Goal: Information Seeking & Learning: Learn about a topic

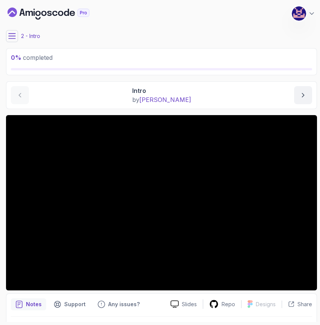
click at [37, 11] on icon "Dashboard" at bounding box center [37, 13] width 5 height 5
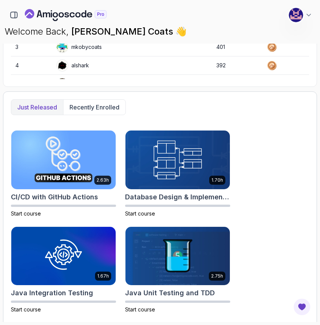
scroll to position [323, 0]
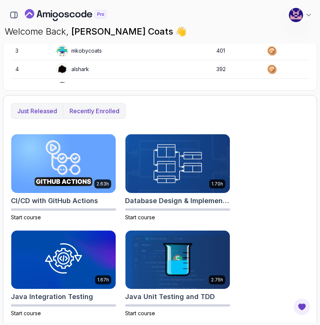
click at [118, 110] on p "Recently enrolled" at bounding box center [94, 110] width 50 height 9
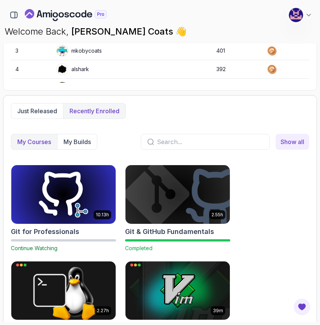
click at [56, 195] on img at bounding box center [64, 193] width 110 height 61
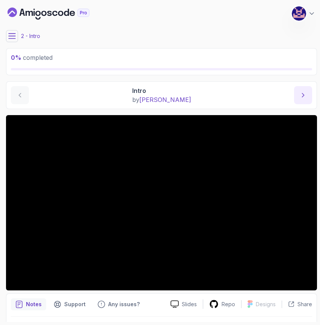
click at [304, 101] on button "next content" at bounding box center [303, 95] width 18 height 18
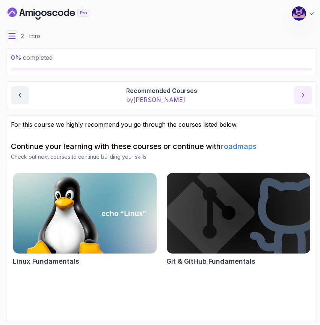
click at [304, 101] on button "next content" at bounding box center [303, 95] width 18 height 18
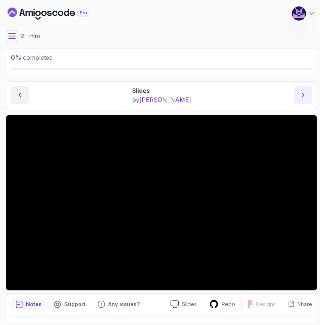
click at [304, 101] on button "next content" at bounding box center [303, 95] width 18 height 18
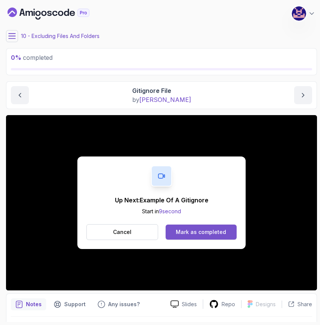
click at [210, 231] on div "Mark as completed" at bounding box center [201, 232] width 50 height 8
click at [201, 237] on button "Mark as completed" at bounding box center [201, 231] width 71 height 15
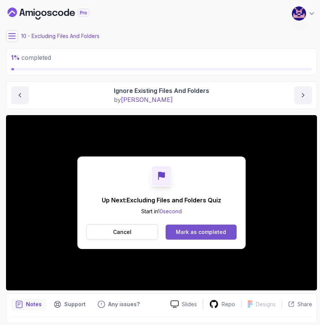
click at [206, 233] on div "Mark as completed" at bounding box center [201, 232] width 50 height 8
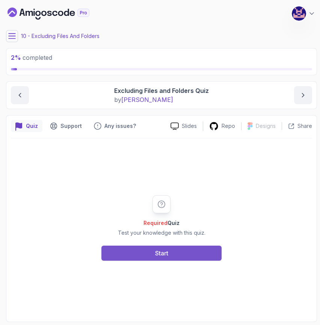
click at [170, 252] on button "Start" at bounding box center [161, 252] width 120 height 15
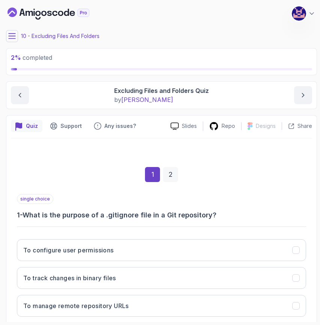
scroll to position [71, 0]
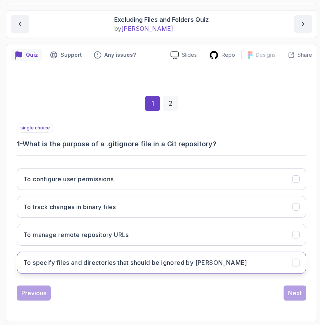
click at [138, 265] on h3 "To specify files and directories that should be ignored by [PERSON_NAME]" at bounding box center [135, 262] width 224 height 9
click at [296, 295] on div "Next" at bounding box center [295, 292] width 14 height 9
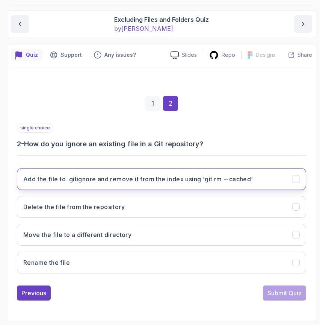
click at [149, 183] on h3 "Add the file to .gitignore and remove it from the index using 'git rm --cached'" at bounding box center [138, 178] width 230 height 9
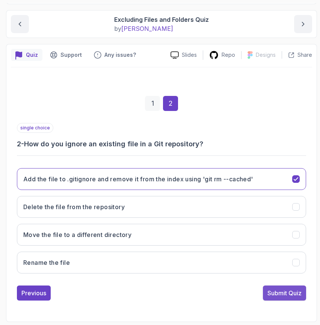
click at [290, 293] on div "Submit Quiz" at bounding box center [284, 292] width 34 height 9
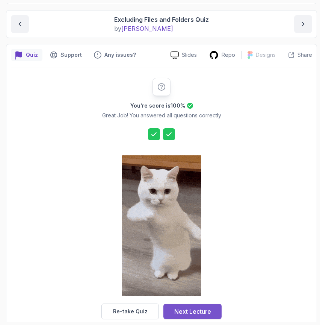
click at [201, 315] on div "Next Lecture" at bounding box center [192, 311] width 37 height 9
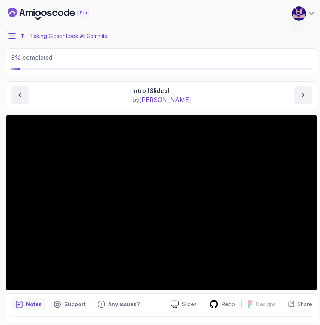
scroll to position [21, 0]
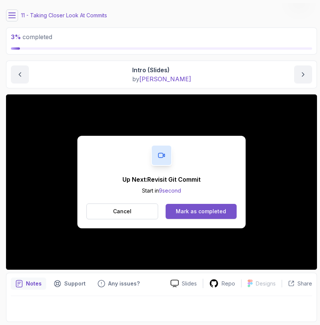
click at [205, 206] on button "Mark as completed" at bounding box center [201, 211] width 71 height 15
click at [205, 215] on button "Mark as completed" at bounding box center [201, 211] width 71 height 15
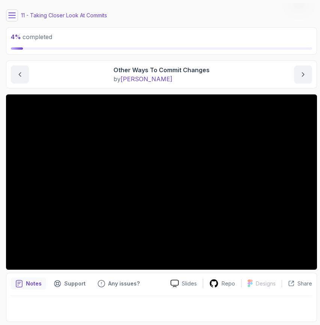
click at [216, 89] on main "My Courses Git for Professionals 401 Points [PERSON_NAME] Coats Software Engine…" at bounding box center [161, 162] width 311 height 319
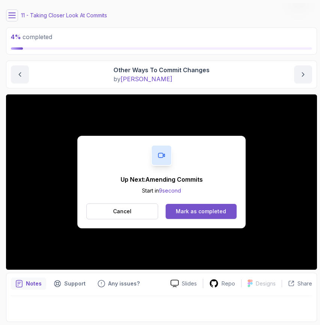
click at [207, 211] on div "Mark as completed" at bounding box center [201, 211] width 50 height 8
click at [203, 210] on div "Mark as completed" at bounding box center [201, 211] width 50 height 8
click at [202, 210] on div "Mark as completed" at bounding box center [201, 211] width 50 height 8
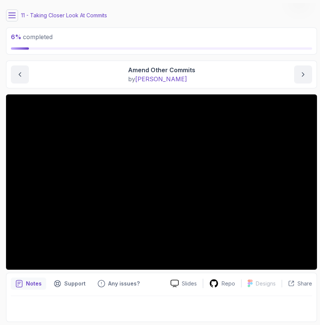
click at [11, 17] on icon at bounding box center [12, 15] width 7 height 5
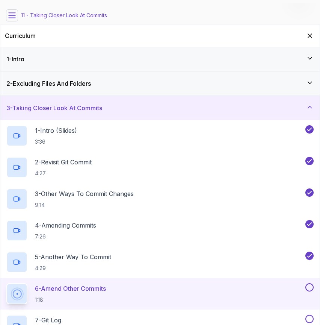
click at [39, 55] on div "1 - Intro" at bounding box center [159, 58] width 307 height 9
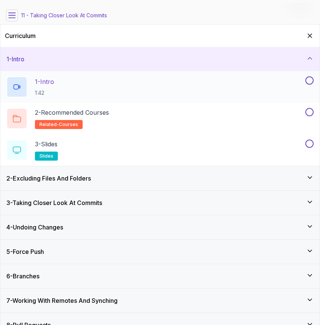
click at [311, 83] on button at bounding box center [309, 80] width 8 height 8
click at [310, 108] on button at bounding box center [309, 112] width 8 height 8
click at [310, 143] on button at bounding box center [309, 143] width 8 height 8
click at [307, 58] on icon at bounding box center [310, 58] width 8 height 8
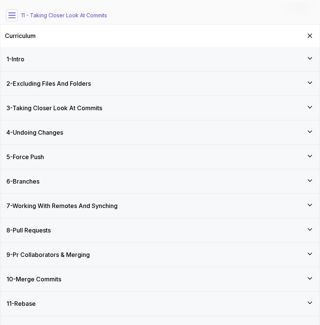
click at [296, 76] on div "2 - Excluding Files And Folders" at bounding box center [159, 83] width 319 height 24
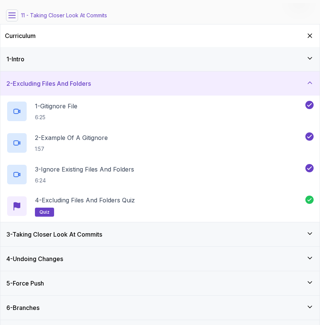
click at [280, 75] on div "2 - Excluding Files And Folders" at bounding box center [159, 83] width 319 height 24
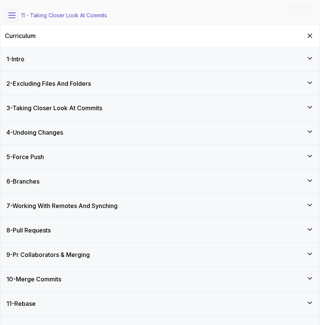
click at [184, 106] on div "3 - Taking Closer Look At Commits" at bounding box center [159, 107] width 307 height 9
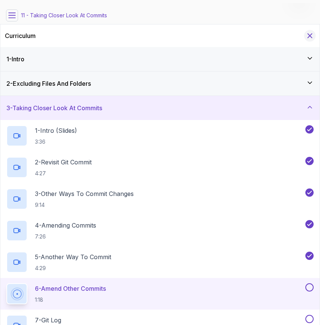
click at [307, 34] on icon "Hide Curriculum for mobile" at bounding box center [310, 36] width 8 height 8
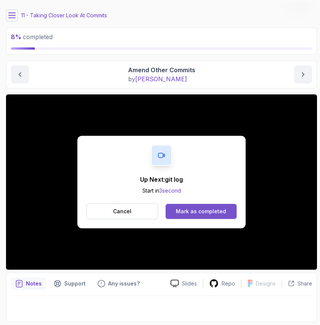
click at [208, 209] on div "Mark as completed" at bounding box center [201, 211] width 50 height 8
click at [199, 210] on div "Mark as completed" at bounding box center [201, 211] width 50 height 8
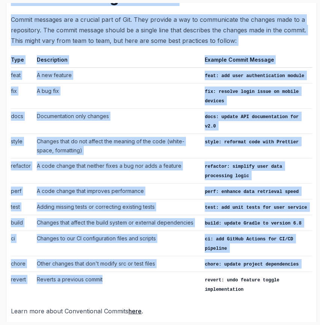
scroll to position [182, 0]
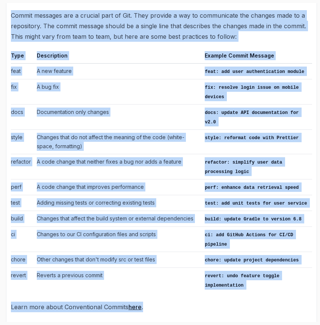
drag, startPoint x: 11, startPoint y: 86, endPoint x: 192, endPoint y: 300, distance: 279.9
click at [192, 300] on div "~2 min read Commit Messages Guide Commit messages are a crucial part of Git. Th…" at bounding box center [161, 139] width 301 height 345
copy div "Commit Messages Guide Commit messages are a crucial part of Git. They provide a…"
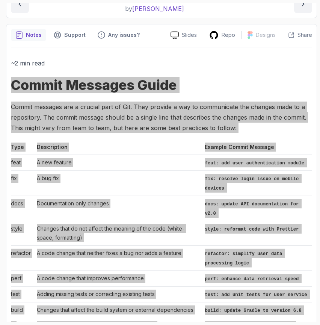
scroll to position [0, 0]
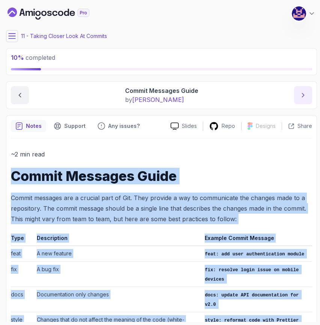
click at [303, 92] on icon "next content" at bounding box center [303, 95] width 8 height 8
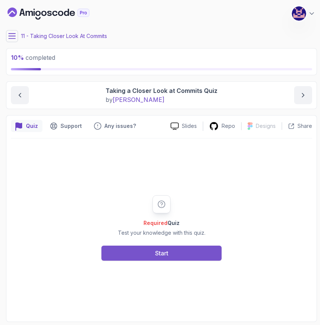
click at [171, 255] on button "Start" at bounding box center [161, 252] width 120 height 15
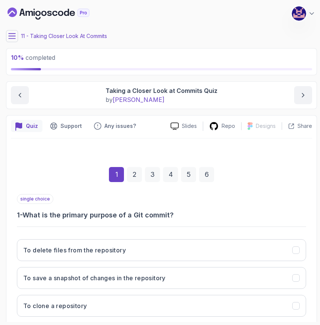
scroll to position [71, 0]
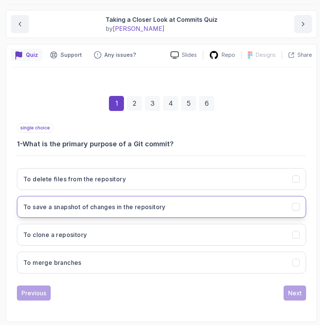
click at [171, 206] on button "To save a snapshot of changes in the repository" at bounding box center [161, 207] width 289 height 22
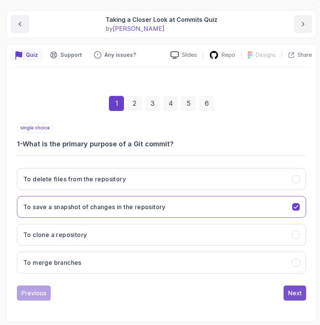
click at [293, 291] on div "Next" at bounding box center [295, 292] width 14 height 9
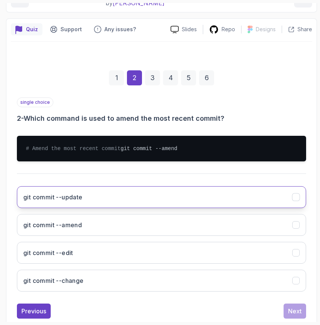
scroll to position [102, 0]
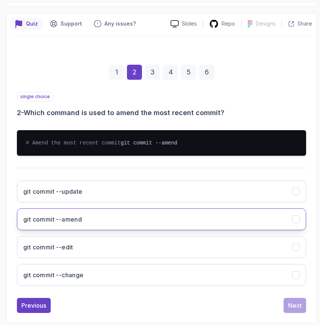
click at [160, 229] on button "git commit --amend" at bounding box center [161, 219] width 289 height 22
click at [292, 310] on div "Next" at bounding box center [295, 304] width 14 height 9
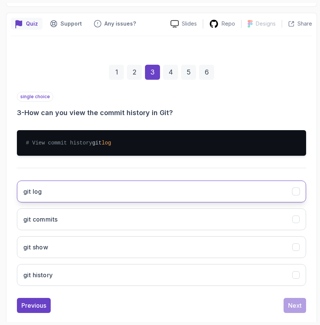
click at [82, 202] on button "git log" at bounding box center [161, 191] width 289 height 22
click at [295, 310] on div "Next" at bounding box center [295, 304] width 14 height 9
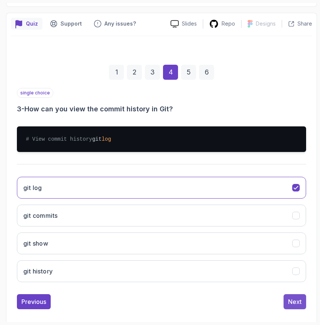
scroll to position [71, 0]
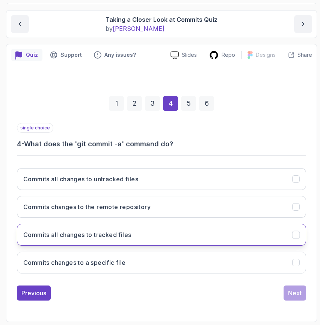
click at [146, 230] on button "Commits all changes to tracked files" at bounding box center [161, 234] width 289 height 22
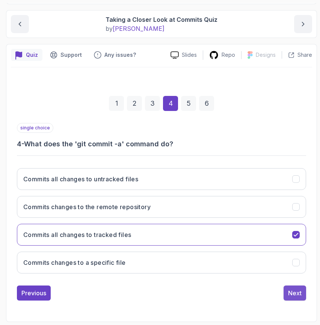
click at [296, 292] on div "Next" at bounding box center [295, 292] width 14 height 9
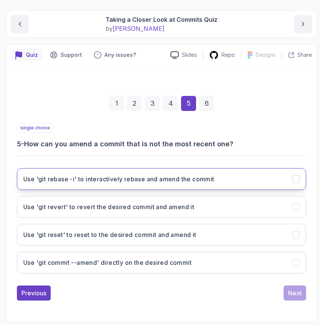
click at [237, 184] on button "Use 'git rebase -i' to interactively rebase and amend the commit" at bounding box center [161, 179] width 289 height 22
click at [296, 291] on div "Next" at bounding box center [295, 292] width 14 height 9
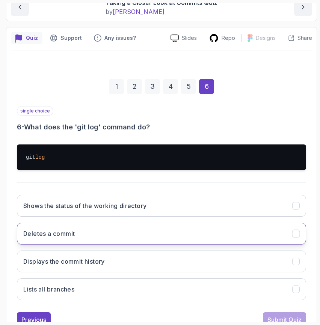
scroll to position [115, 0]
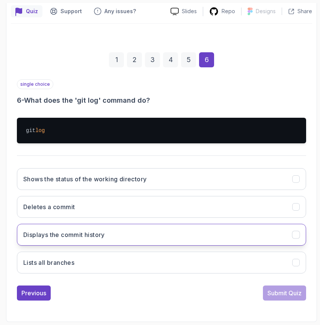
click at [213, 239] on button "Displays the commit history" at bounding box center [161, 234] width 289 height 22
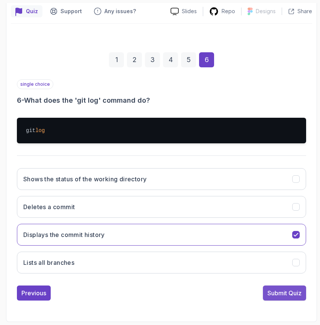
click at [286, 295] on div "Submit Quiz" at bounding box center [284, 292] width 34 height 9
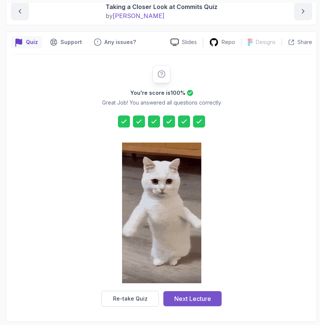
click at [191, 296] on div "Next Lecture" at bounding box center [192, 298] width 37 height 9
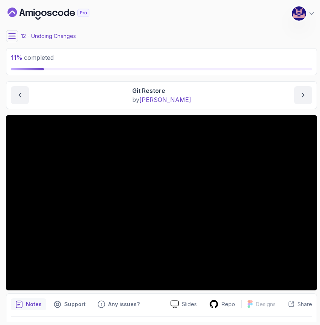
click at [9, 37] on icon at bounding box center [12, 36] width 8 height 8
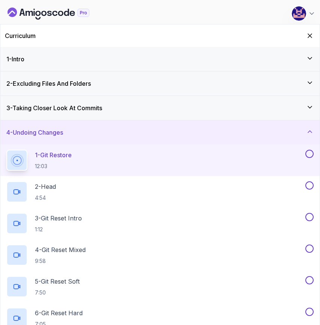
click at [86, 113] on div "3 - Taking Closer Look At Commits" at bounding box center [159, 108] width 319 height 24
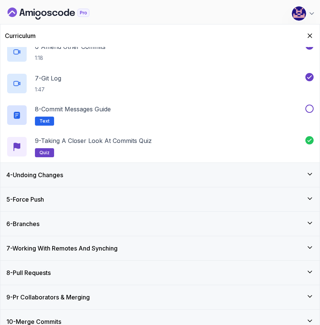
scroll to position [265, 0]
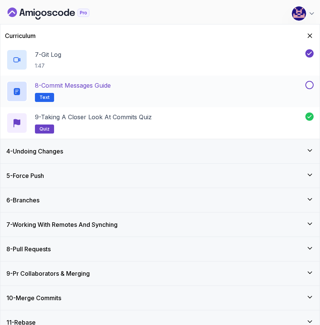
click at [308, 86] on button at bounding box center [309, 85] width 8 height 8
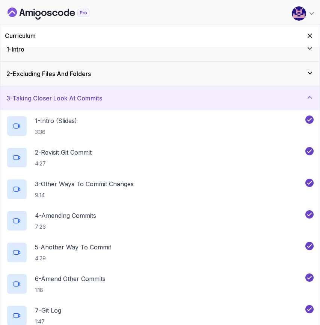
scroll to position [0, 0]
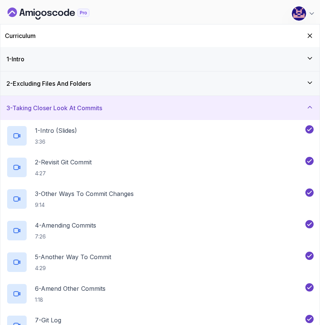
click at [162, 112] on div "3 - Taking Closer Look At Commits" at bounding box center [159, 107] width 307 height 9
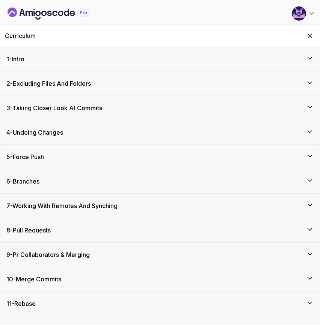
click at [126, 135] on div "4 - Undoing Changes" at bounding box center [159, 132] width 307 height 9
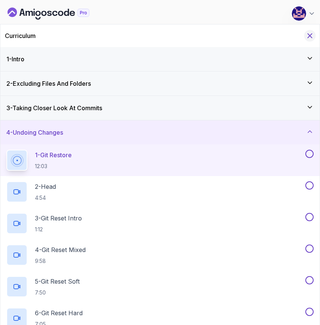
click at [309, 35] on icon "Hide Curriculum for mobile" at bounding box center [310, 36] width 4 height 4
